Goal: Information Seeking & Learning: Learn about a topic

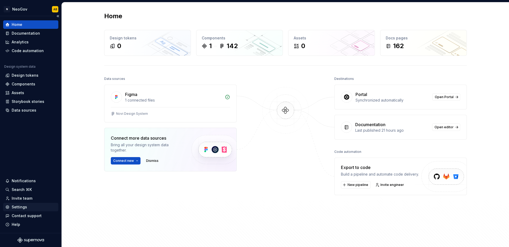
click at [26, 207] on div "Settings" at bounding box center [30, 207] width 51 height 5
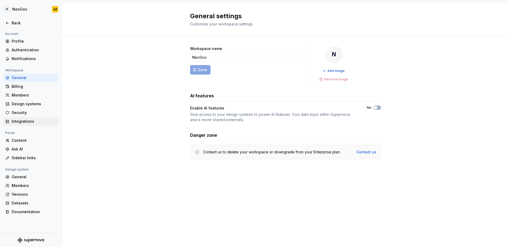
click at [39, 122] on div "Integrations" at bounding box center [34, 121] width 44 height 5
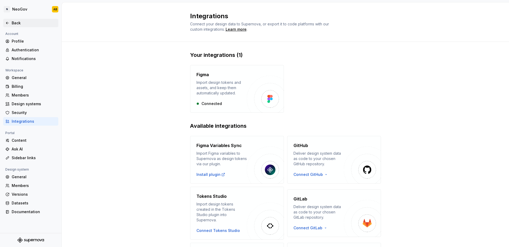
click at [28, 24] on div "Back" at bounding box center [34, 22] width 44 height 5
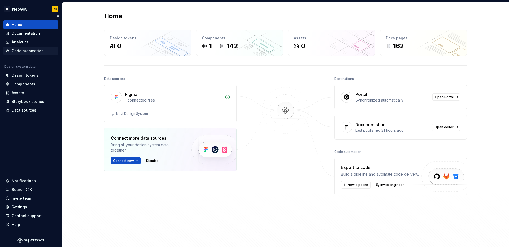
click at [46, 50] on div "Code automation" at bounding box center [30, 50] width 51 height 5
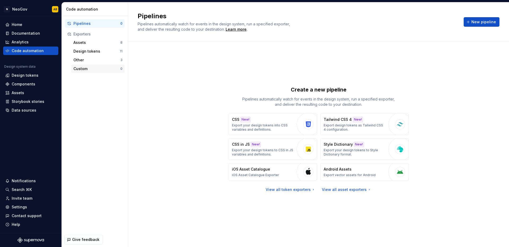
click at [93, 68] on div "Custom" at bounding box center [96, 68] width 47 height 5
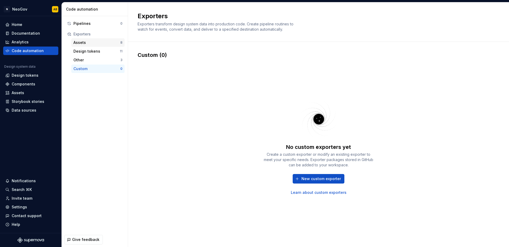
click at [96, 44] on div "Assets" at bounding box center [96, 42] width 47 height 5
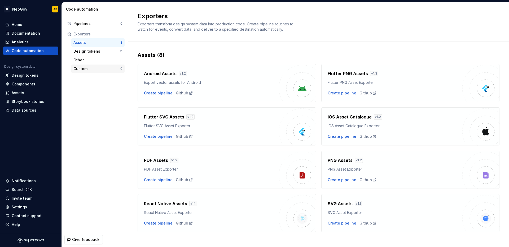
click at [102, 66] on div "Custom 0" at bounding box center [97, 69] width 53 height 8
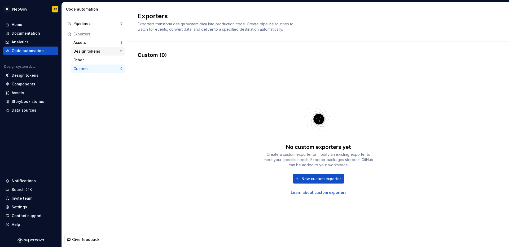
click at [104, 47] on div "Design tokens 11" at bounding box center [97, 51] width 53 height 8
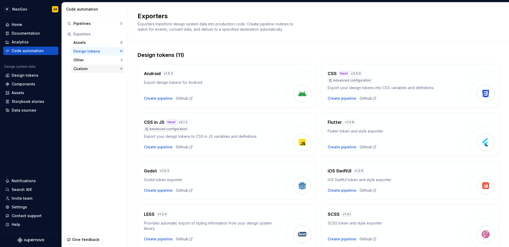
click at [94, 70] on div "Custom" at bounding box center [96, 68] width 47 height 5
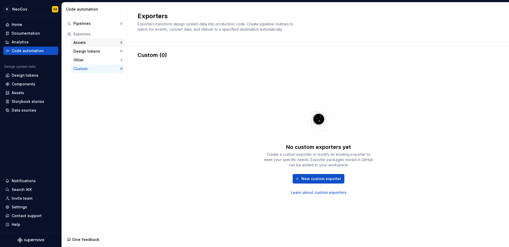
click at [97, 43] on div "Assets" at bounding box center [96, 42] width 47 height 5
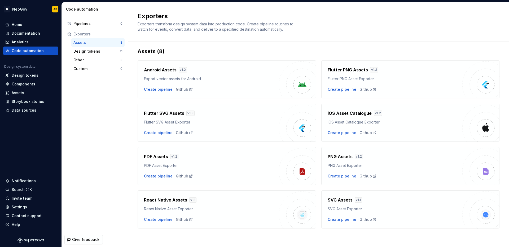
scroll to position [5, 0]
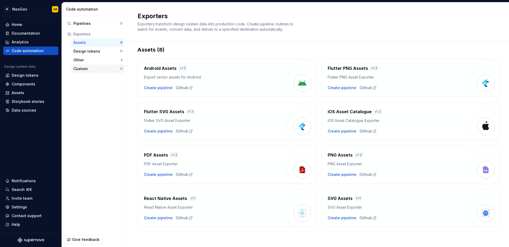
click at [96, 70] on div "Custom" at bounding box center [96, 68] width 47 height 5
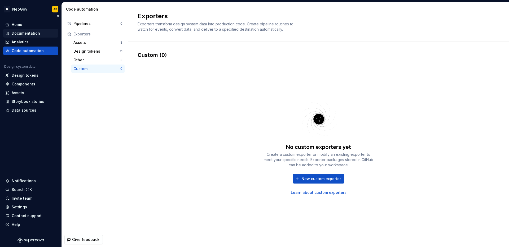
click at [28, 34] on div "Documentation" at bounding box center [26, 33] width 28 height 5
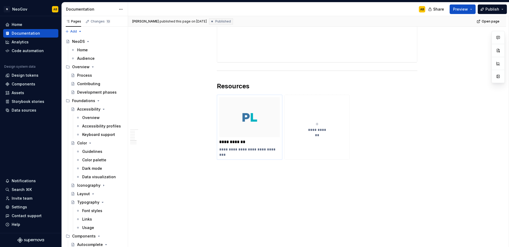
scroll to position [1229, 0]
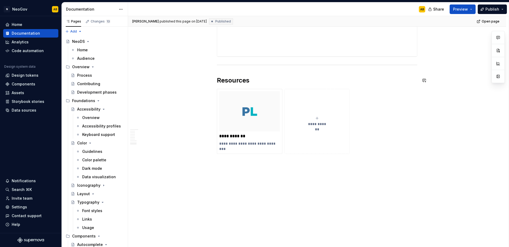
click at [223, 163] on p at bounding box center [317, 164] width 200 height 6
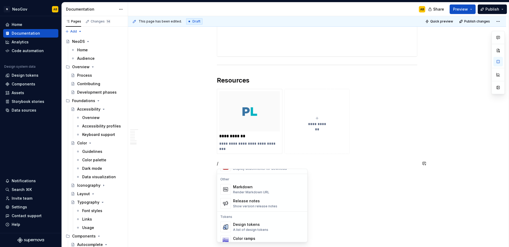
scroll to position [349, 0]
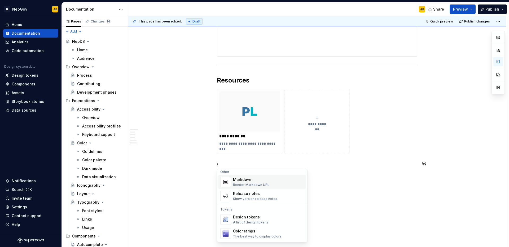
click at [273, 185] on div "Markdown Render Markdown URL" at bounding box center [268, 182] width 71 height 11
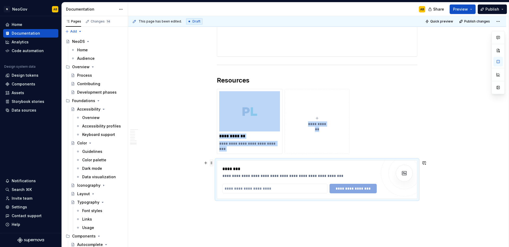
click at [211, 163] on span at bounding box center [211, 162] width 4 height 7
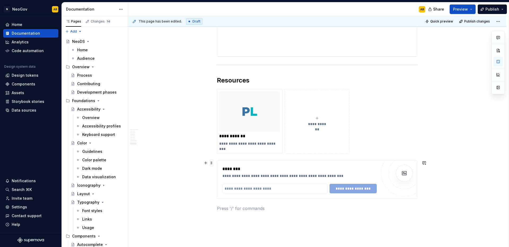
click at [212, 166] on span at bounding box center [211, 162] width 4 height 7
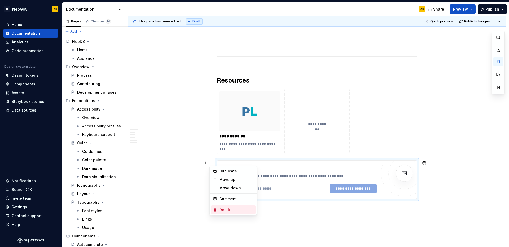
click at [230, 208] on div "Delete" at bounding box center [236, 209] width 34 height 5
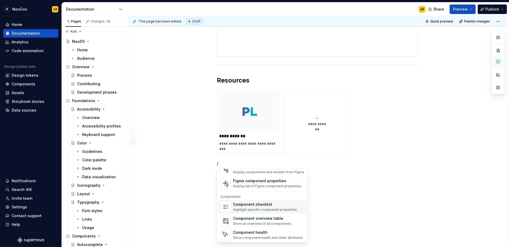
scroll to position [527, 0]
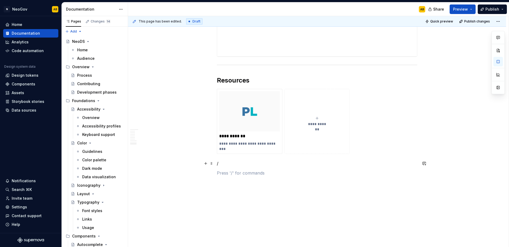
click at [233, 162] on p "/" at bounding box center [317, 164] width 200 height 6
type textarea "*"
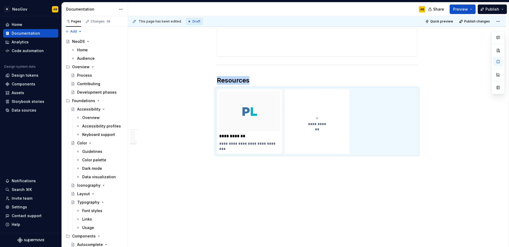
type textarea "*"
